Goal: Information Seeking & Learning: Learn about a topic

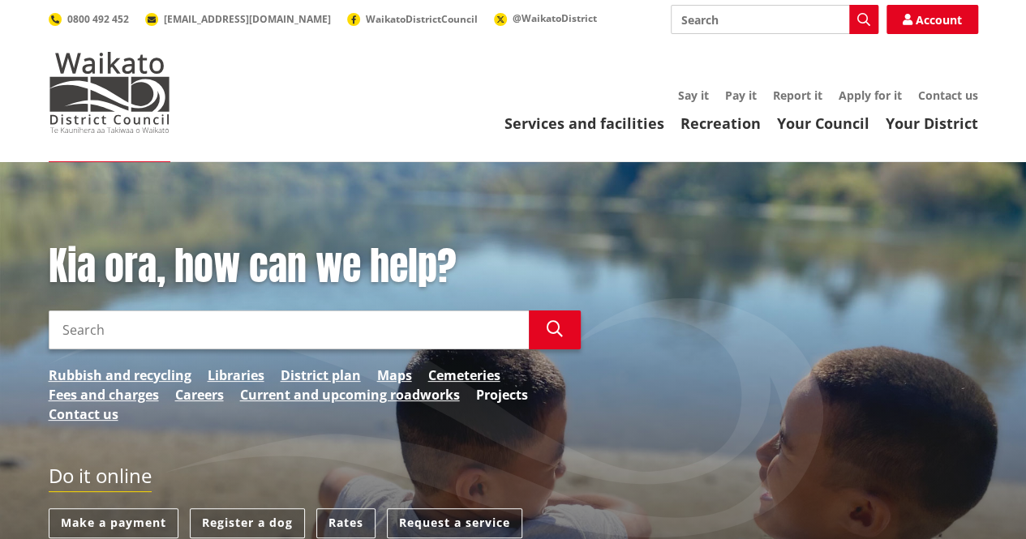
click at [500, 394] on link "Projects" at bounding box center [502, 394] width 52 height 19
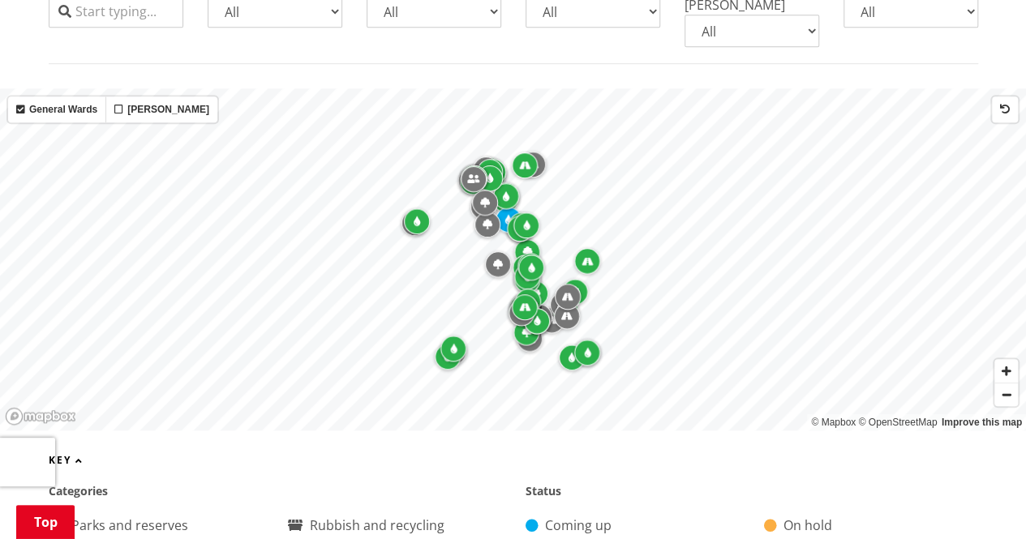
scroll to position [486, 0]
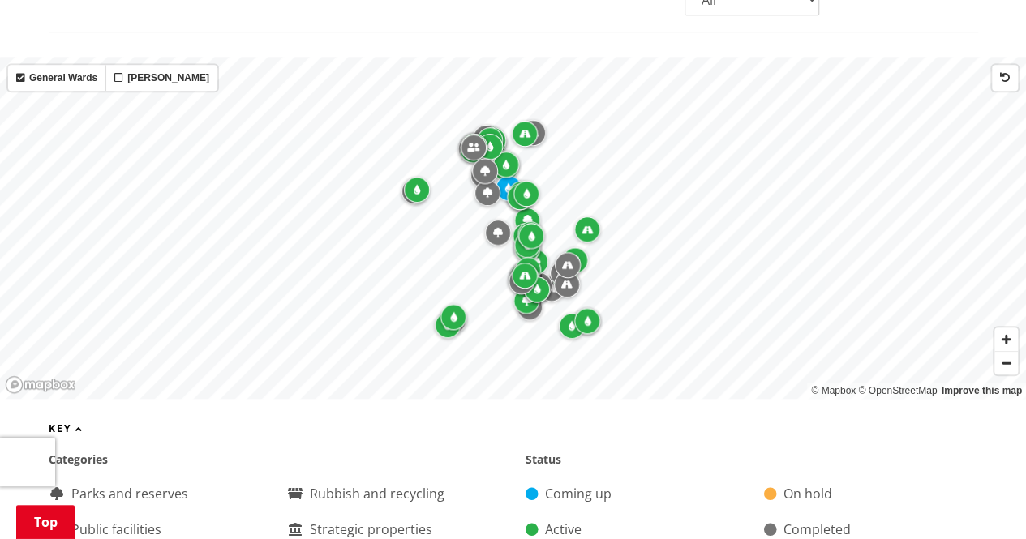
drag, startPoint x: 1027, startPoint y: 42, endPoint x: 1026, endPoint y: 75, distance: 33.3
click at [125, 66] on label "Maaori Wards" at bounding box center [161, 78] width 112 height 26
click at [0, 0] on input "Maaori Wards" at bounding box center [0, 0] width 0 height 0
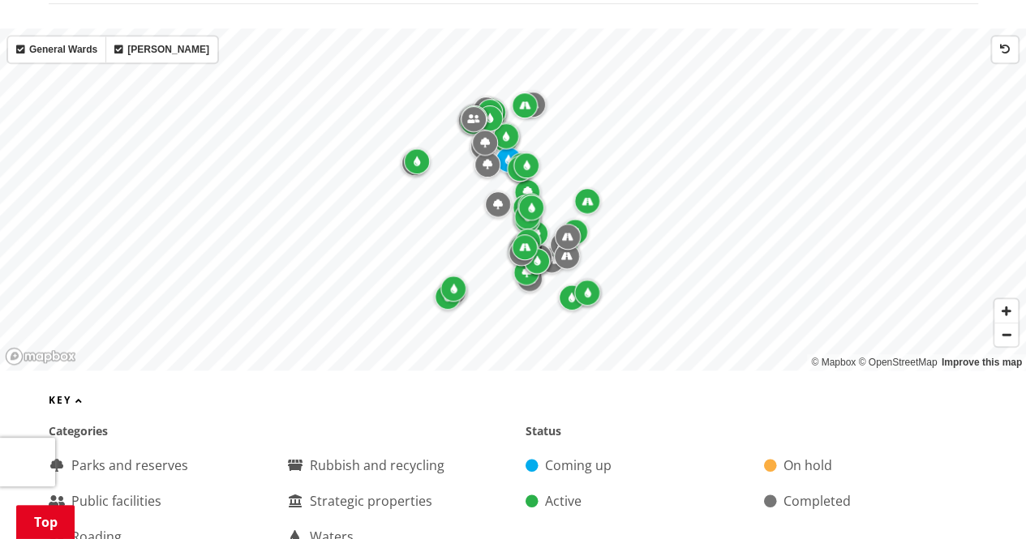
scroll to position [498, 0]
